Goal: Task Accomplishment & Management: Manage account settings

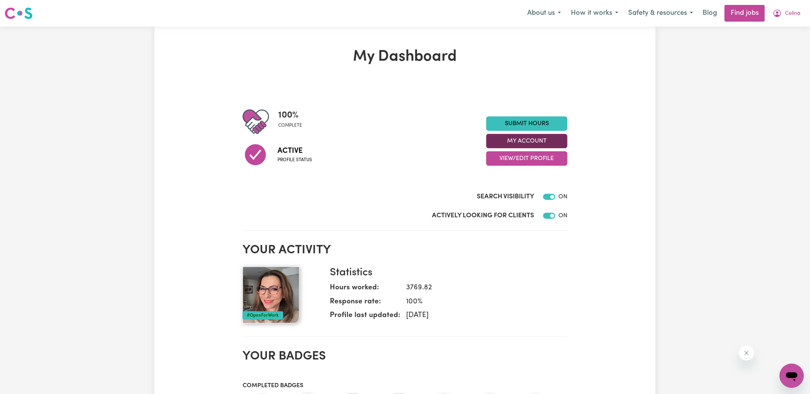
click at [512, 144] on button "My Account" at bounding box center [526, 141] width 81 height 14
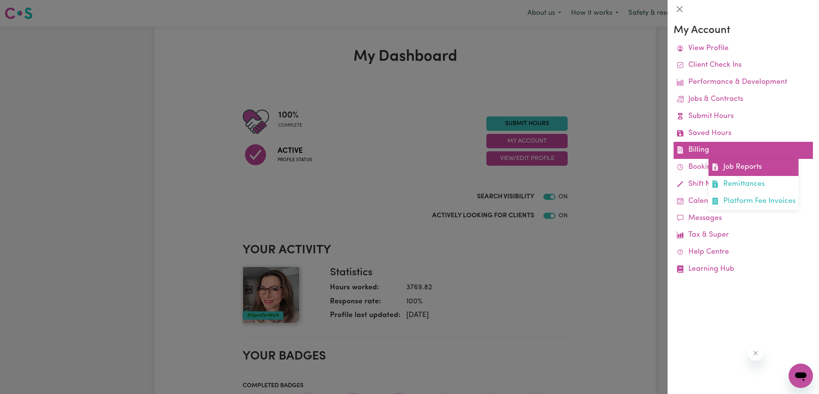
click at [726, 163] on link "Job Reports" at bounding box center [753, 167] width 90 height 17
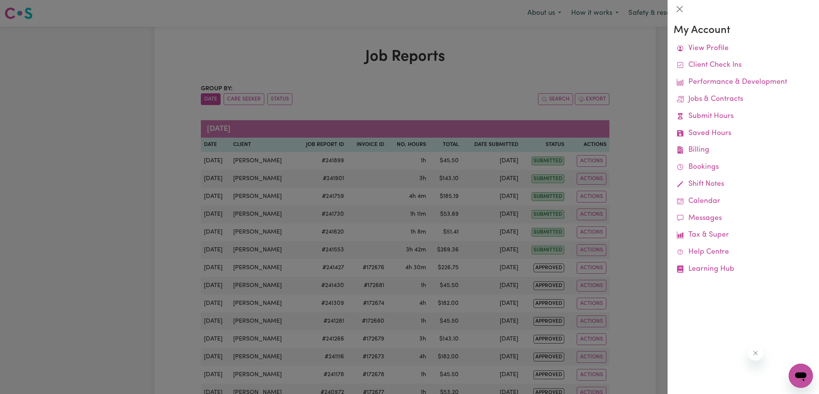
click at [476, 93] on div at bounding box center [409, 197] width 819 height 394
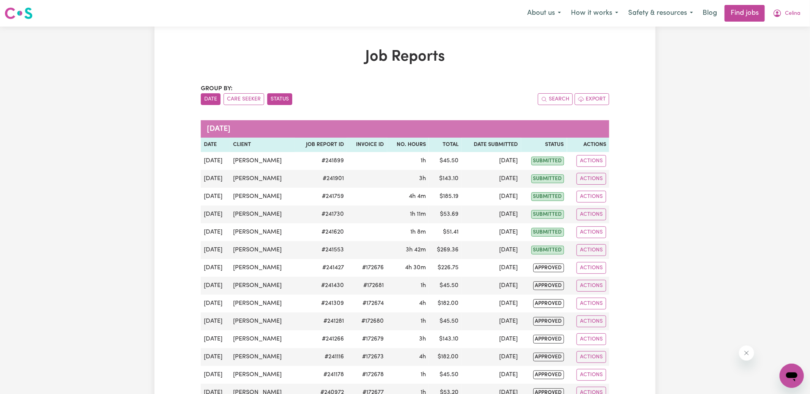
click at [278, 98] on button "Status" at bounding box center [279, 99] width 25 height 12
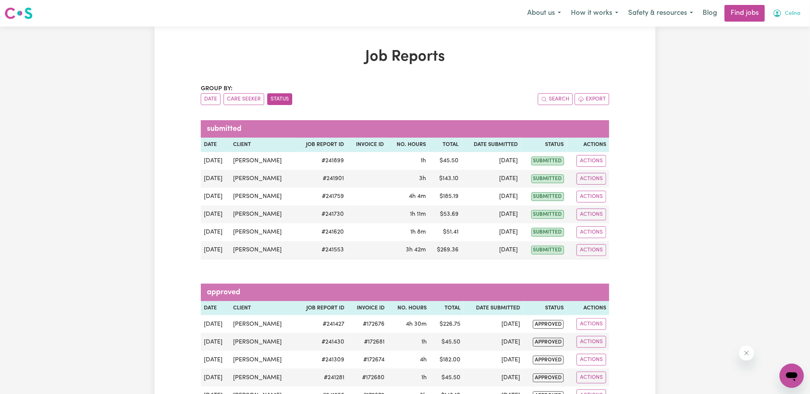
click at [782, 17] on button "Celina" at bounding box center [787, 13] width 38 height 16
click at [773, 61] on link "Logout" at bounding box center [775, 58] width 60 height 14
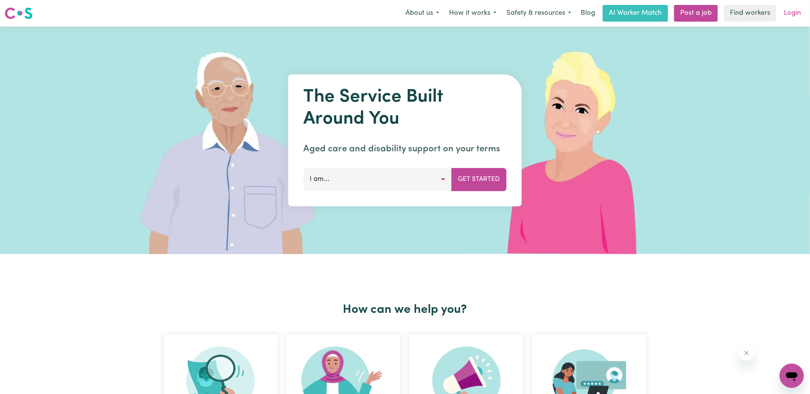
click at [787, 17] on link "Login" at bounding box center [792, 13] width 26 height 17
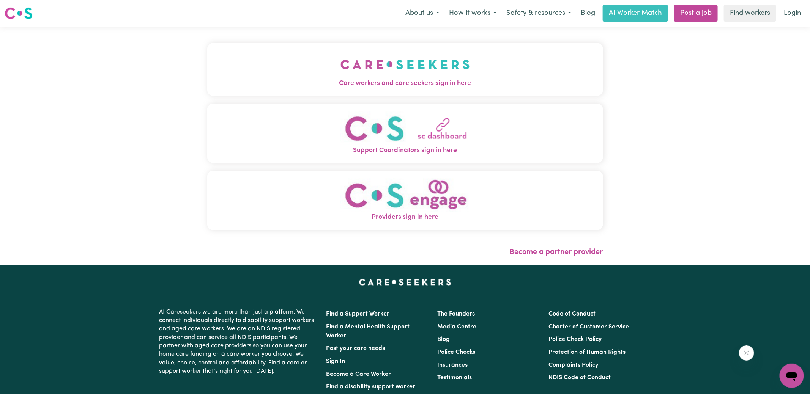
click at [434, 92] on button "Care workers and care seekers sign in here" at bounding box center [405, 69] width 396 height 53
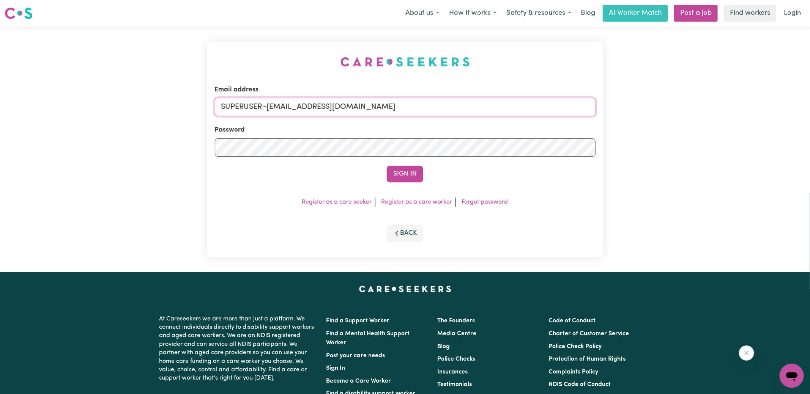
drag, startPoint x: 266, startPoint y: 106, endPoint x: 612, endPoint y: 117, distance: 346.0
click at [611, 117] on div "Email address SUPERUSER~[EMAIL_ADDRESS][DOMAIN_NAME] Password Sign In Register …" at bounding box center [405, 150] width 810 height 246
type input "[EMAIL_ADDRESS][DOMAIN_NAME]"
click at [387, 166] on button "Sign In" at bounding box center [405, 174] width 36 height 17
